Goal: Information Seeking & Learning: Learn about a topic

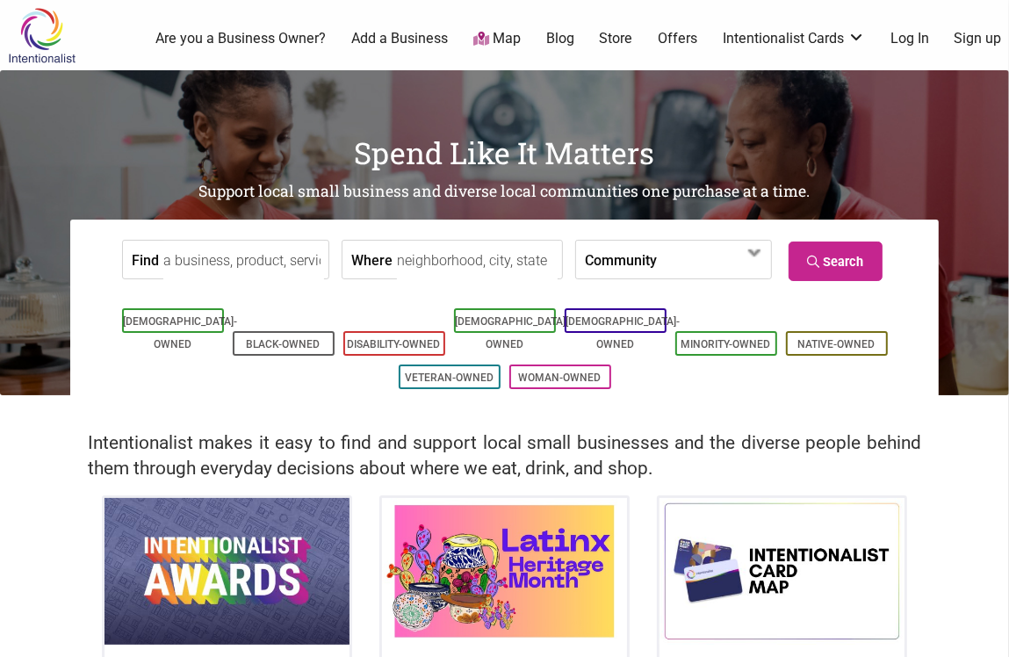
click at [547, 47] on link "Blog" at bounding box center [560, 38] width 28 height 19
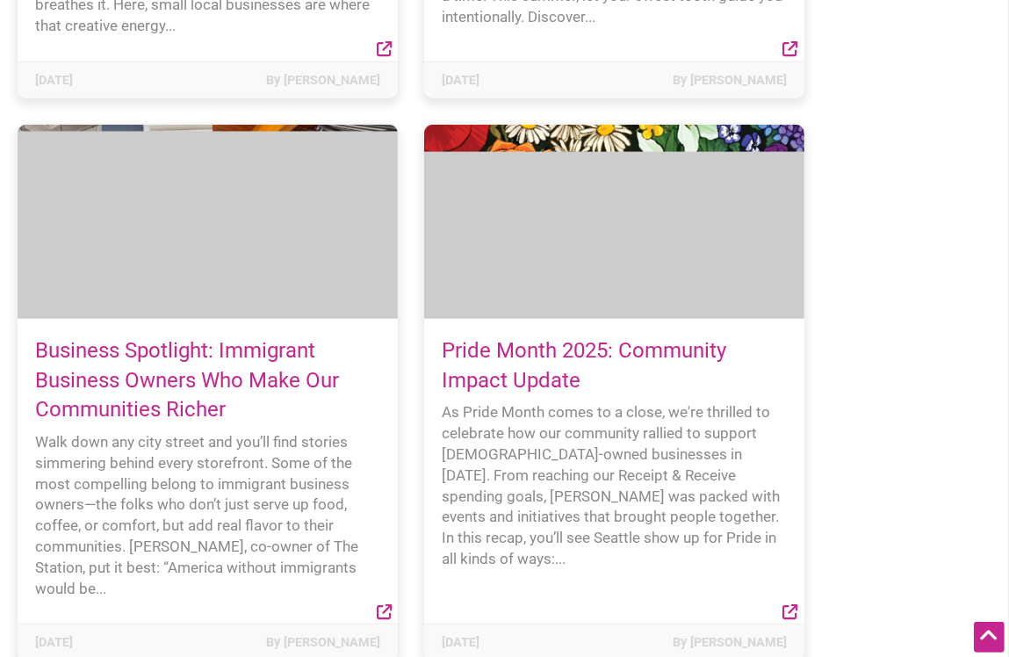
scroll to position [5280, 0]
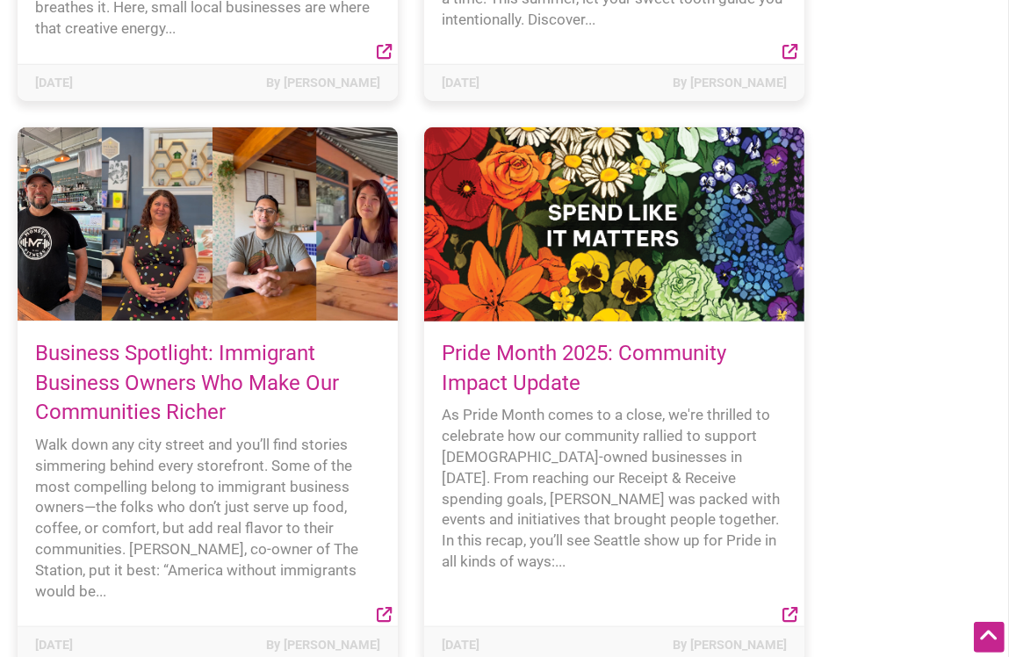
click at [609, 321] on div "Pride Month 2025: Community Impact Update As Pride Month comes to a close, we'r…" at bounding box center [614, 473] width 380 height 305
click at [609, 341] on link "Pride Month 2025: Community Impact Update" at bounding box center [584, 368] width 285 height 54
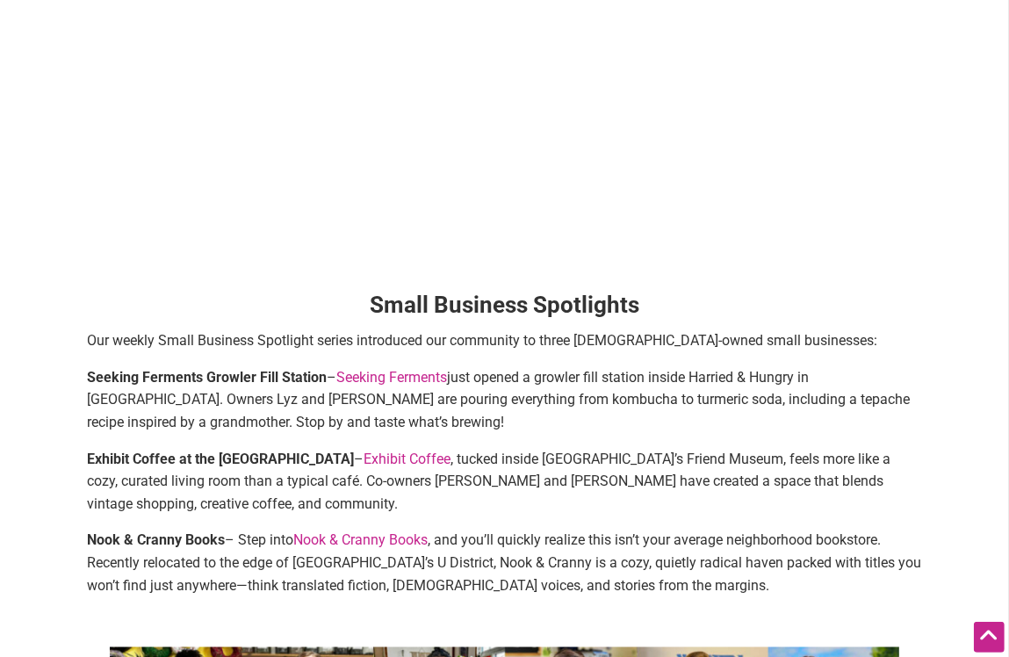
scroll to position [1492, 0]
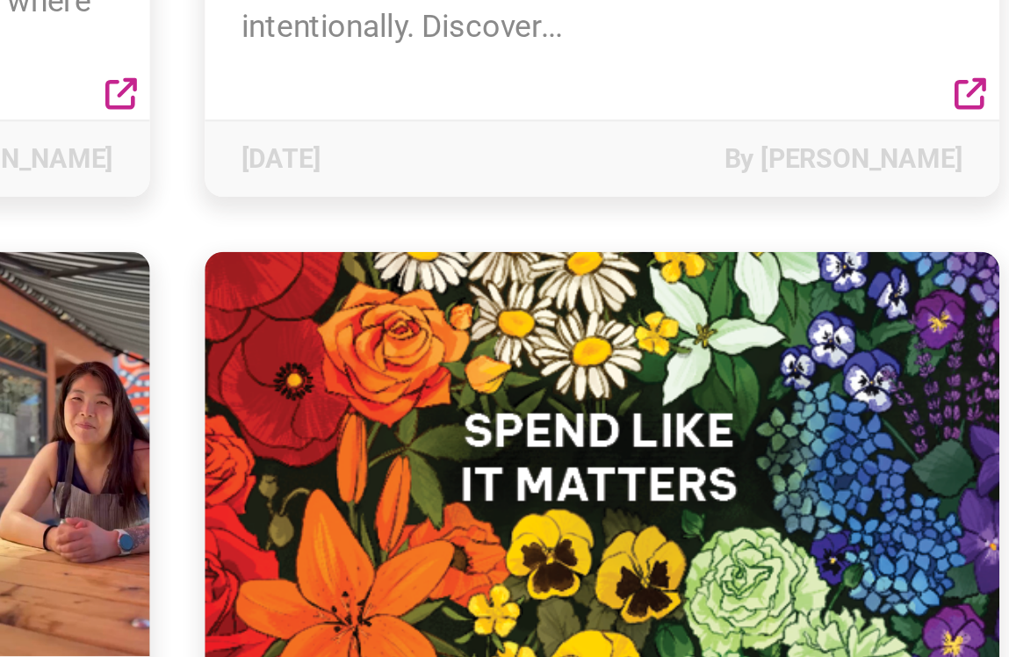
scroll to position [5210, 0]
